Goal: Task Accomplishment & Management: Use online tool/utility

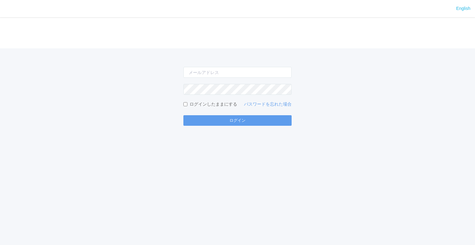
click at [255, 78] on form "ログインしたままにする パスワードを忘れた場合 ログイン" at bounding box center [237, 96] width 108 height 59
click at [256, 72] on input "email" at bounding box center [237, 72] width 108 height 11
type input "[EMAIL_ADDRESS][DOMAIN_NAME]"
click at [183, 115] on button "ログイン" at bounding box center [237, 120] width 108 height 11
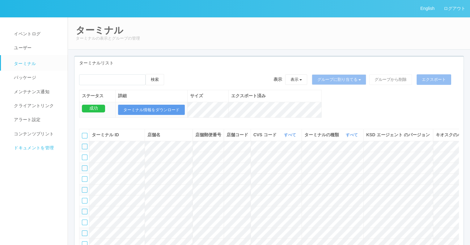
click at [33, 146] on span "ドキュメントを管理" at bounding box center [32, 147] width 41 height 5
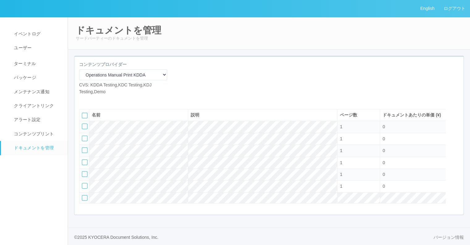
click at [84, 100] on icon at bounding box center [84, 100] width 0 height 0
select select "A4"
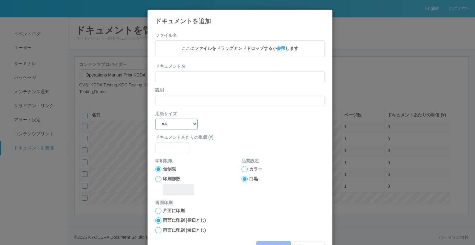
click at [189, 125] on select "B5 A4 B4 A3" at bounding box center [176, 123] width 42 height 11
click at [235, 126] on div "用紙サイズ B5 A4 B4 A3" at bounding box center [239, 119] width 169 height 19
click at [218, 48] on span "ここにファイルをドラッグアンドドロップするか 参照 します" at bounding box center [239, 48] width 117 height 5
click at [325, 14] on icon at bounding box center [325, 14] width 0 height 0
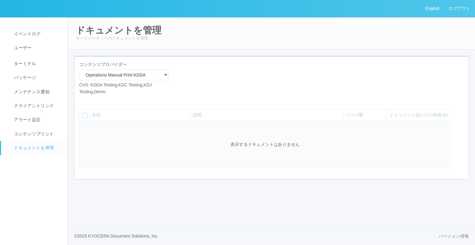
click at [93, 100] on icon at bounding box center [93, 100] width 0 height 0
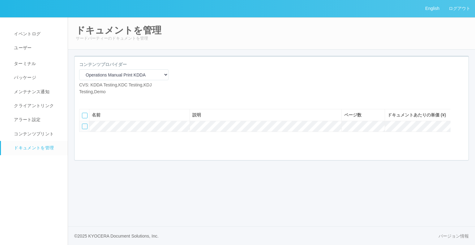
click at [93, 100] on icon at bounding box center [93, 100] width 0 height 0
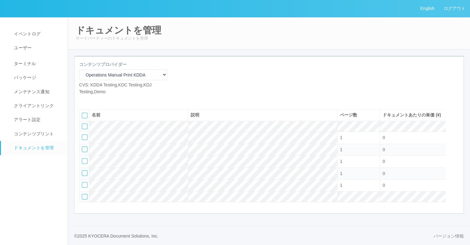
click at [87, 129] on div at bounding box center [85, 126] width 6 height 6
click at [98, 100] on icon at bounding box center [98, 100] width 0 height 0
select select "A4"
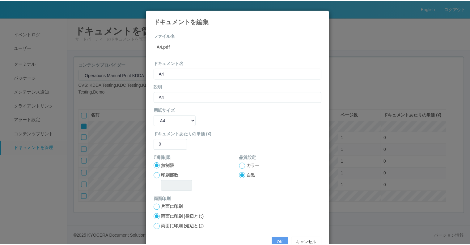
scroll to position [17, 0]
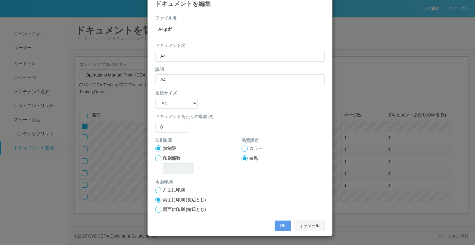
click at [307, 226] on button "キャンセル" at bounding box center [309, 225] width 31 height 11
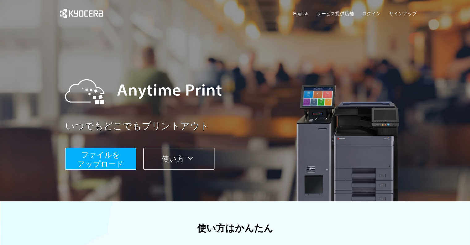
click at [120, 168] on span "ファイルを ​​アップロード" at bounding box center [101, 159] width 46 height 18
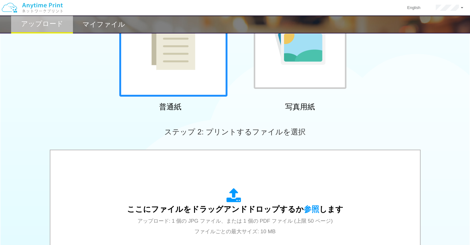
scroll to position [84, 0]
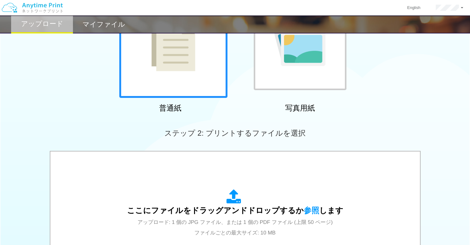
click at [282, 68] on div at bounding box center [300, 43] width 93 height 93
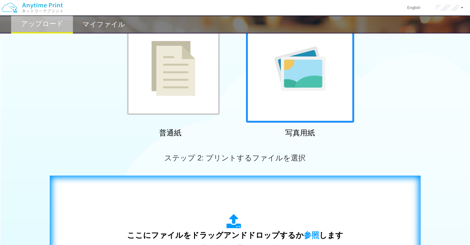
scroll to position [59, 0]
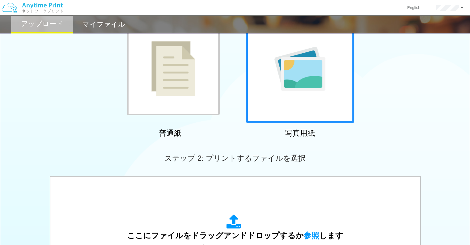
click at [178, 66] on img at bounding box center [173, 68] width 44 height 55
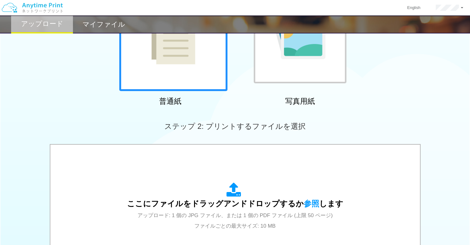
scroll to position [82, 0]
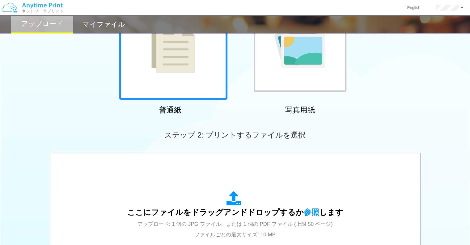
click at [255, 78] on div at bounding box center [300, 45] width 93 height 93
